Goal: Task Accomplishment & Management: Complete application form

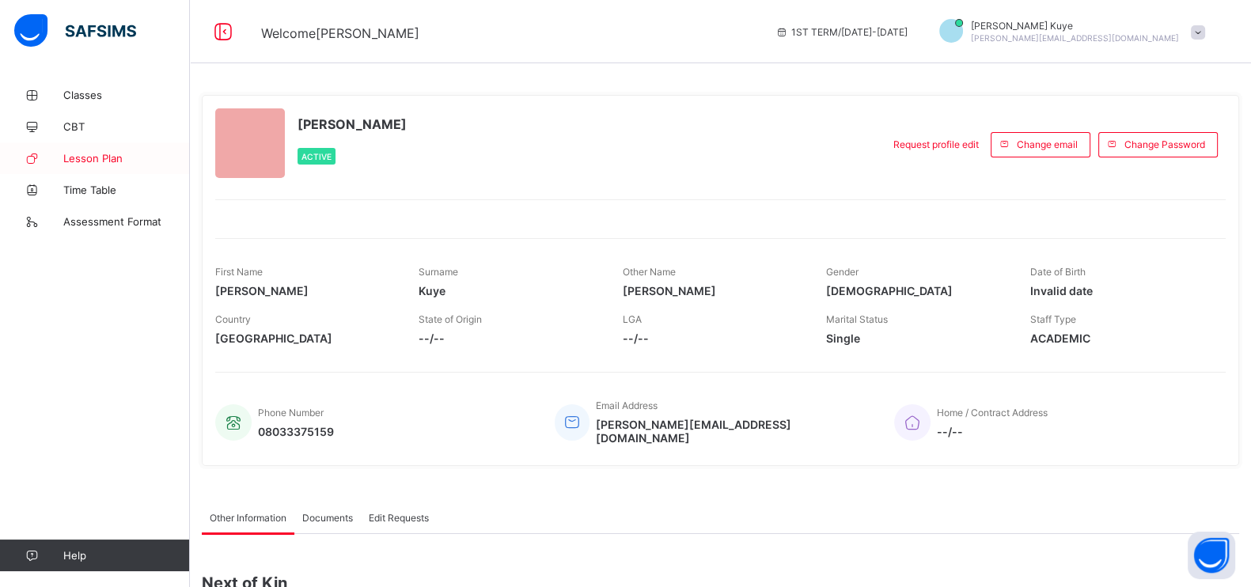
click at [93, 155] on span "Lesson Plan" at bounding box center [126, 158] width 127 height 13
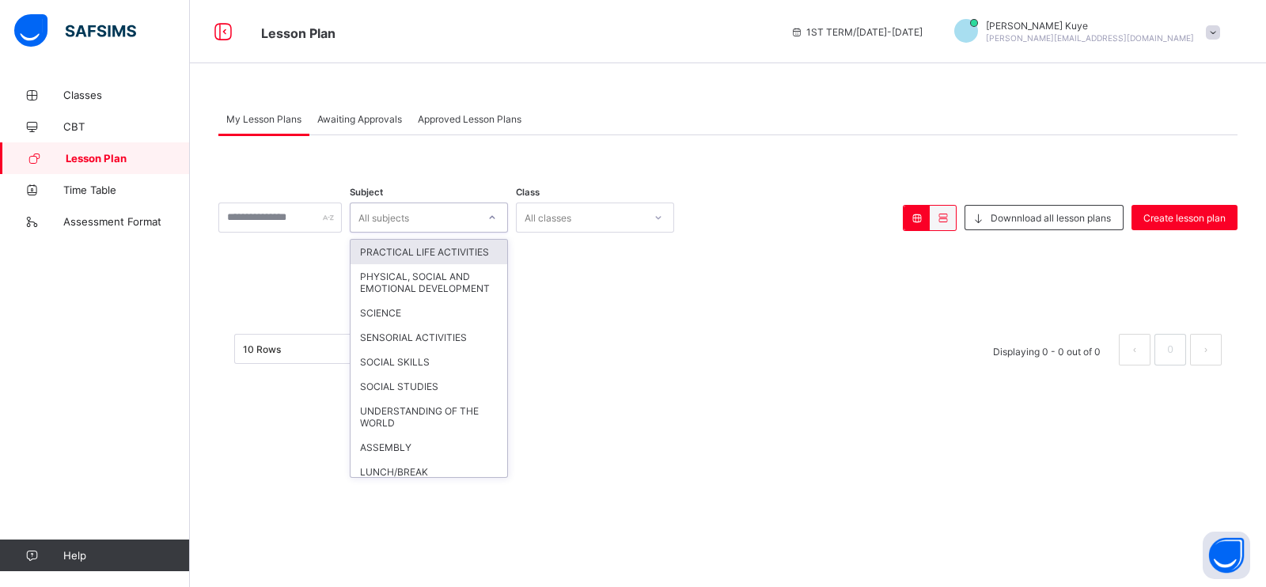
click at [495, 218] on icon at bounding box center [493, 217] width 6 height 3
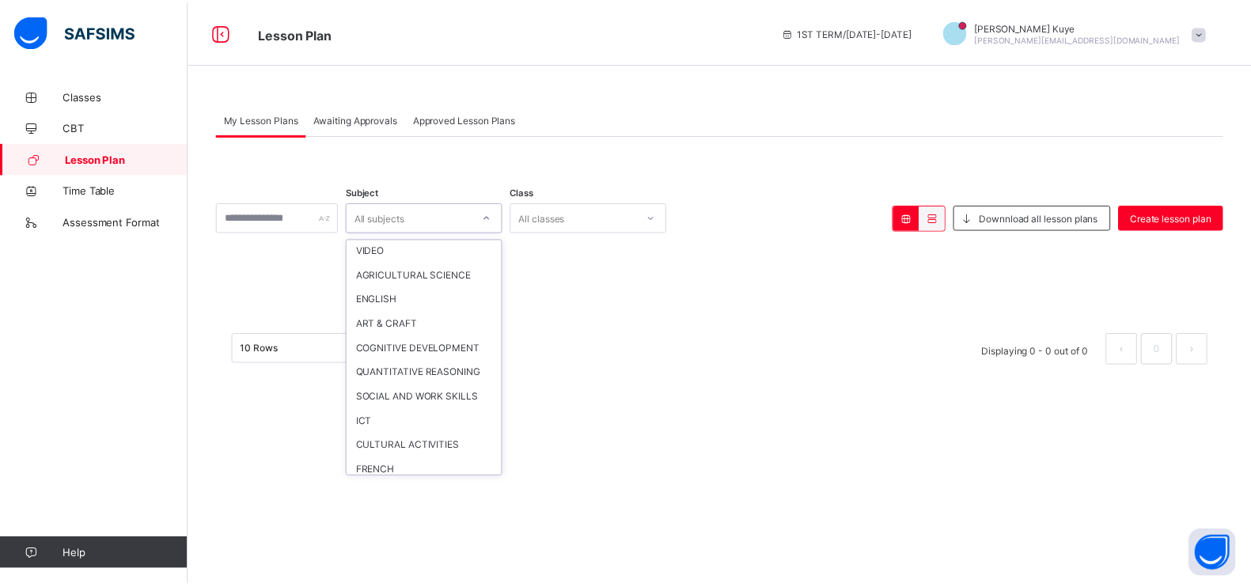
scroll to position [712, 0]
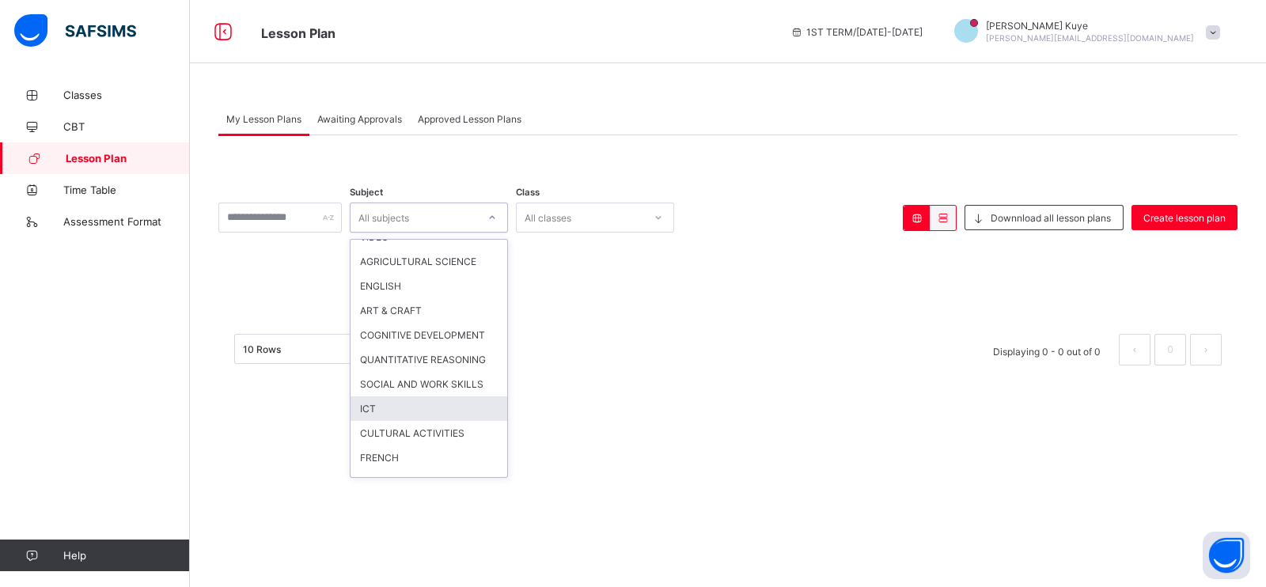
click at [449, 421] on div "ICT" at bounding box center [428, 408] width 157 height 25
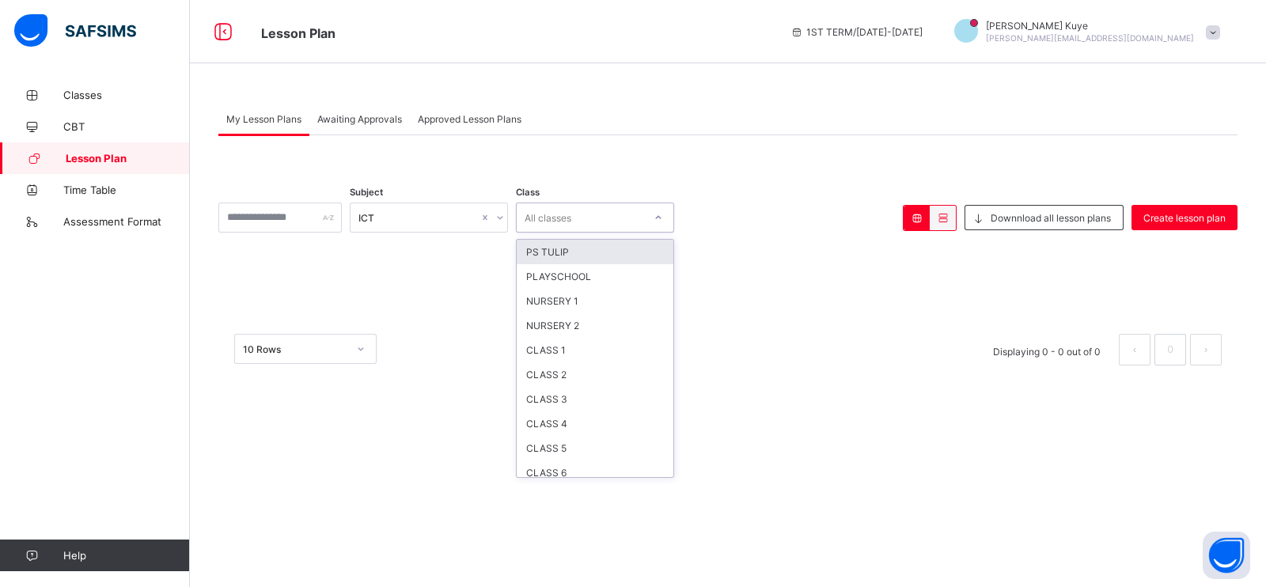
click at [661, 217] on icon at bounding box center [659, 217] width 6 height 3
click at [627, 422] on div "CLASS 4" at bounding box center [595, 423] width 157 height 25
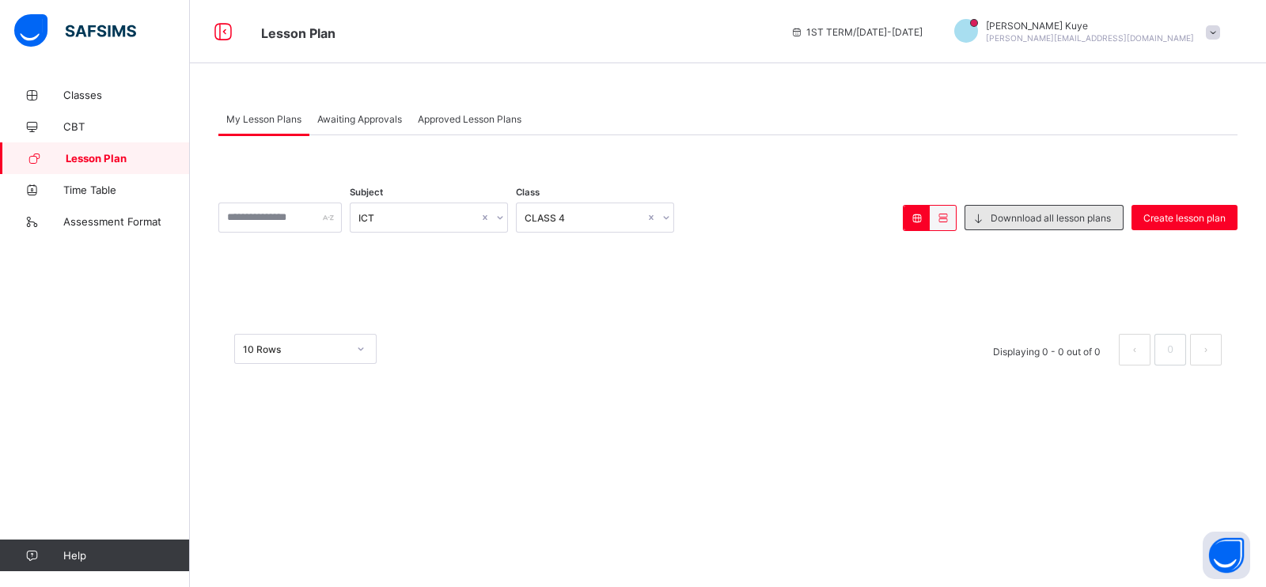
click at [1058, 218] on span "Downnload all lesson plans" at bounding box center [1050, 218] width 120 height 12
click at [1053, 217] on span "Downnload all lesson plans" at bounding box center [1050, 218] width 120 height 12
click at [1182, 218] on span "Create lesson plan" at bounding box center [1184, 218] width 82 height 12
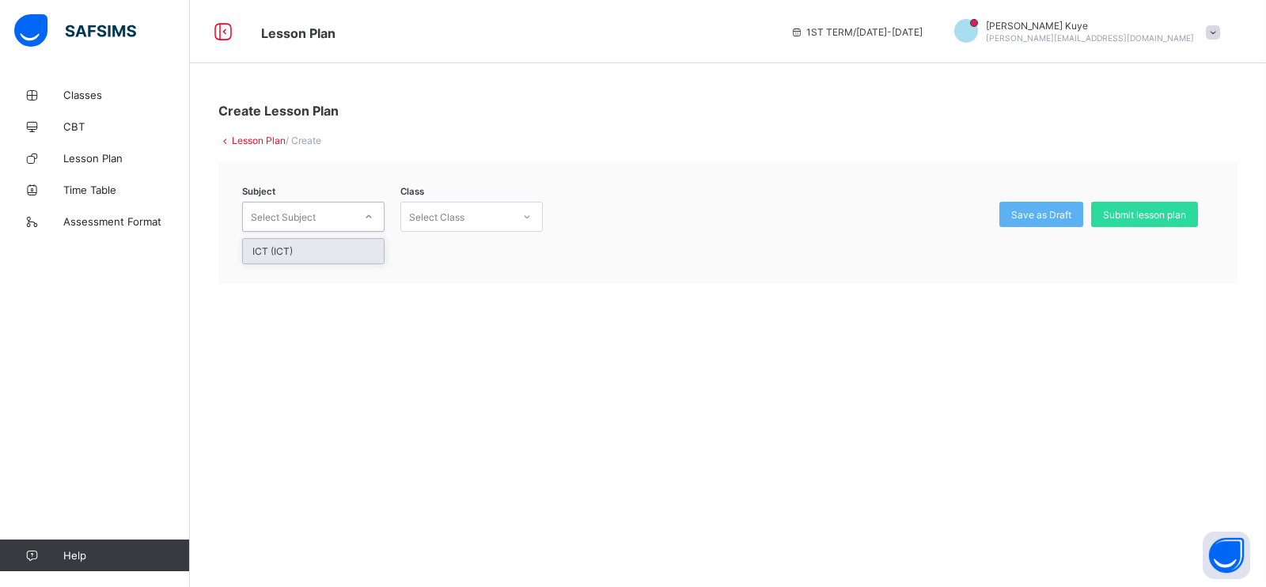
click at [373, 218] on div at bounding box center [368, 216] width 27 height 25
click at [370, 249] on div "ICT (ICT)" at bounding box center [313, 251] width 141 height 25
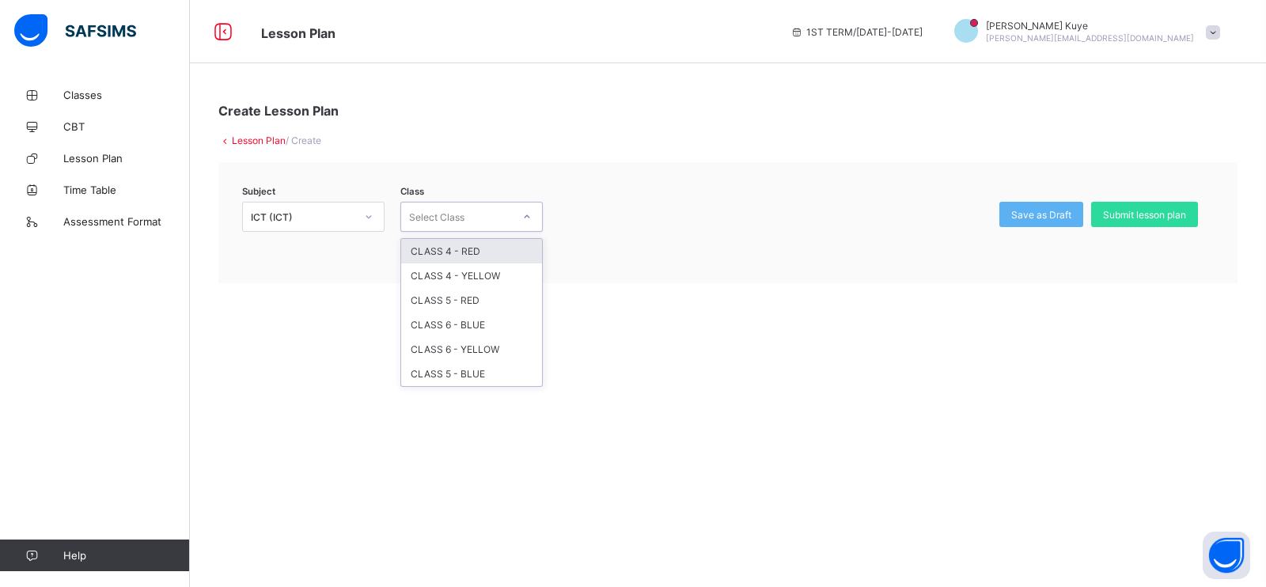
click at [530, 218] on icon at bounding box center [526, 217] width 9 height 16
click at [469, 248] on div "CLASS 4 - RED" at bounding box center [471, 251] width 141 height 25
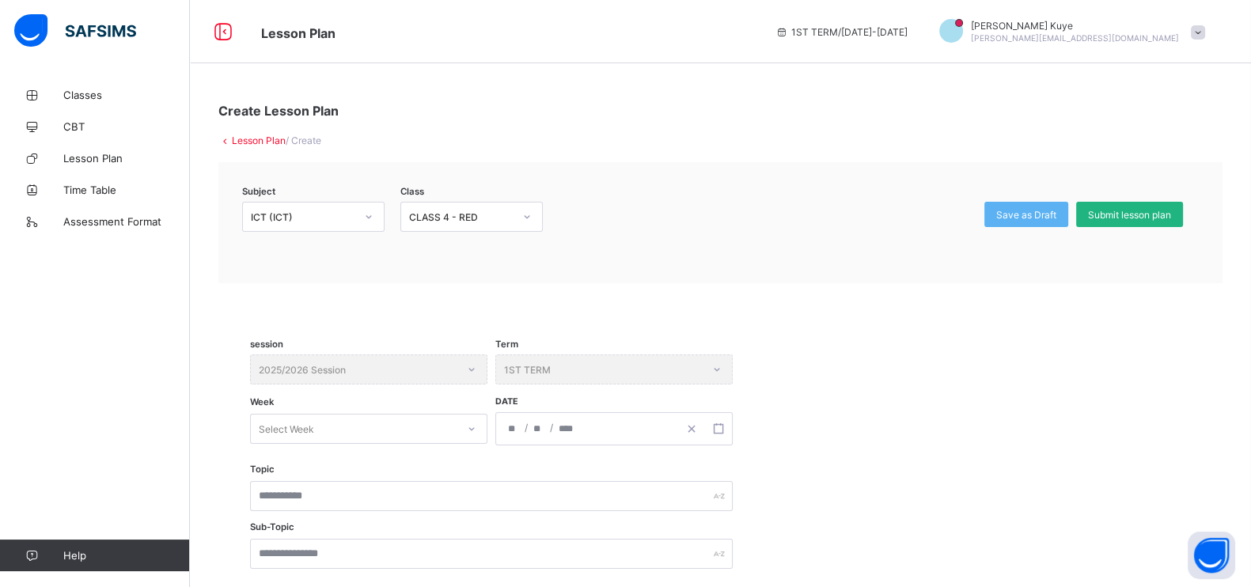
click at [1132, 206] on div "Submit lesson plan" at bounding box center [1129, 214] width 107 height 25
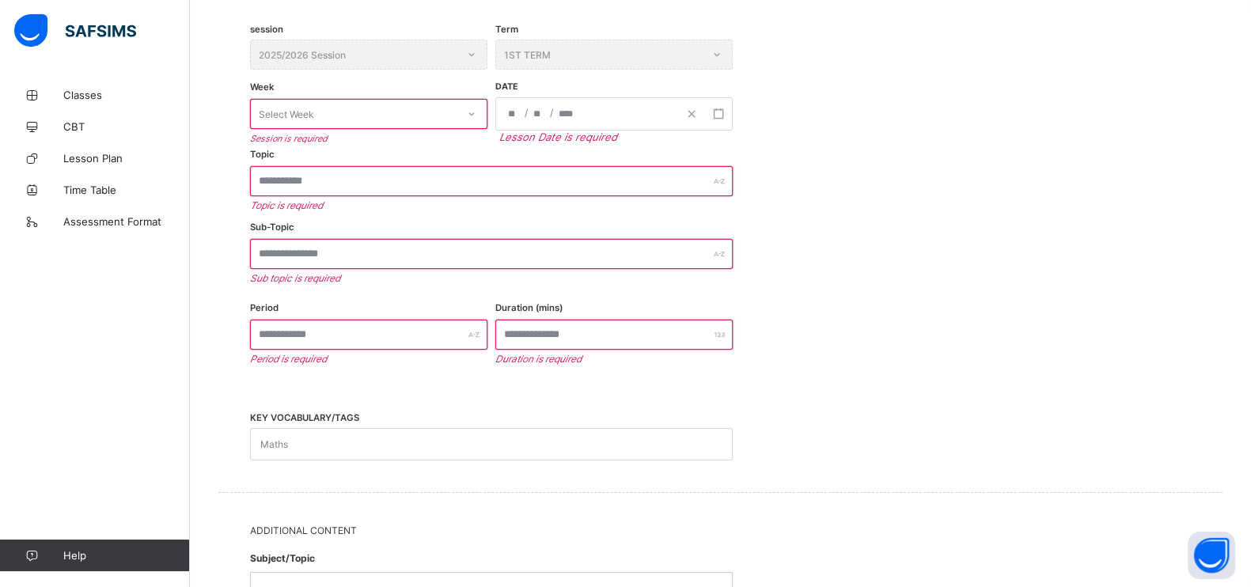
scroll to position [317, 0]
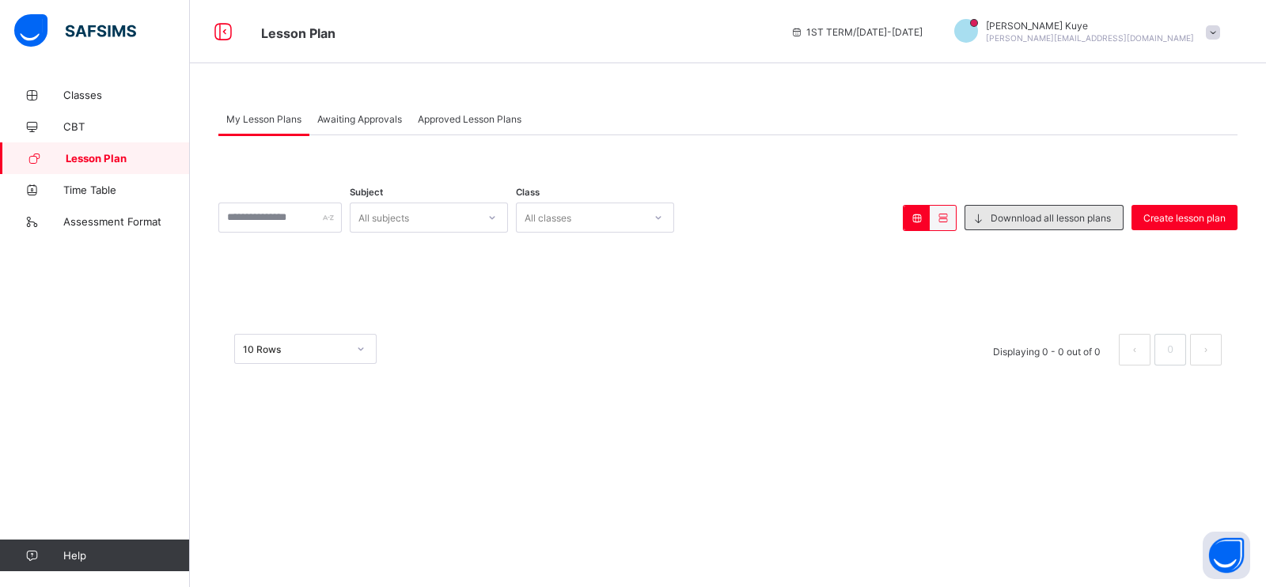
click at [1008, 214] on span "Downnload all lesson plans" at bounding box center [1050, 218] width 120 height 12
